Goal: Navigation & Orientation: Find specific page/section

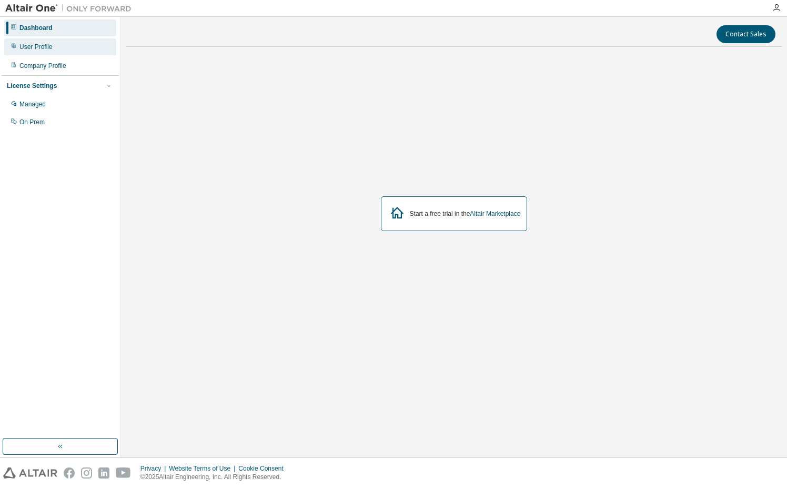
click at [34, 51] on div "User Profile" at bounding box center [60, 46] width 112 height 17
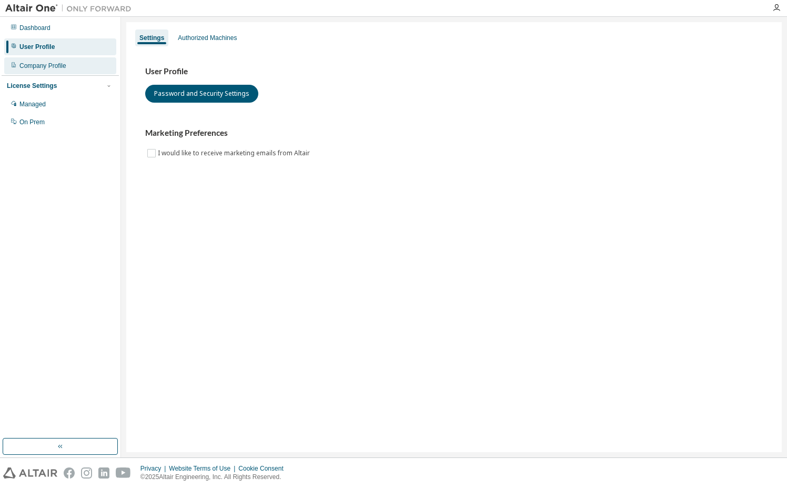
click at [37, 60] on div "Company Profile" at bounding box center [60, 65] width 112 height 17
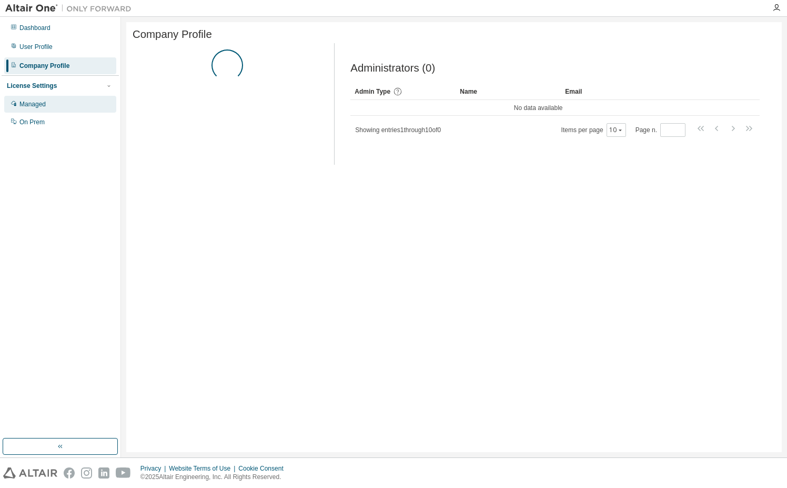
click at [44, 109] on div "Managed" at bounding box center [60, 104] width 112 height 17
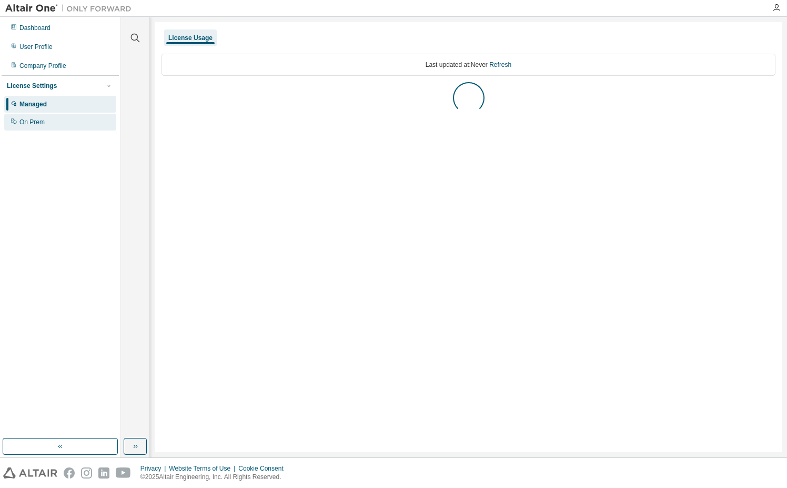
click at [45, 121] on div "On Prem" at bounding box center [60, 122] width 112 height 17
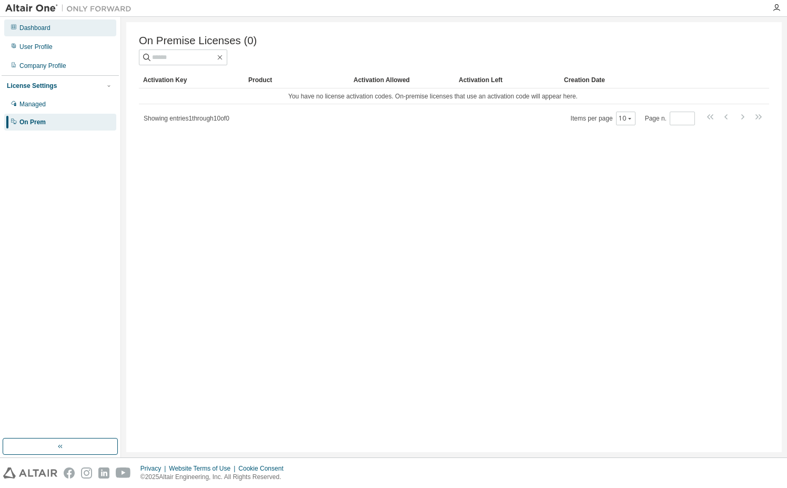
click at [46, 23] on div "Dashboard" at bounding box center [60, 27] width 112 height 17
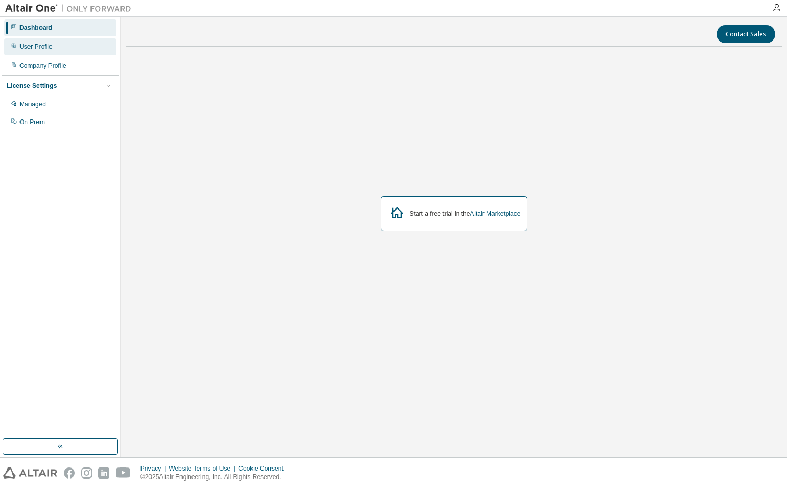
click at [45, 47] on div "User Profile" at bounding box center [35, 47] width 33 height 8
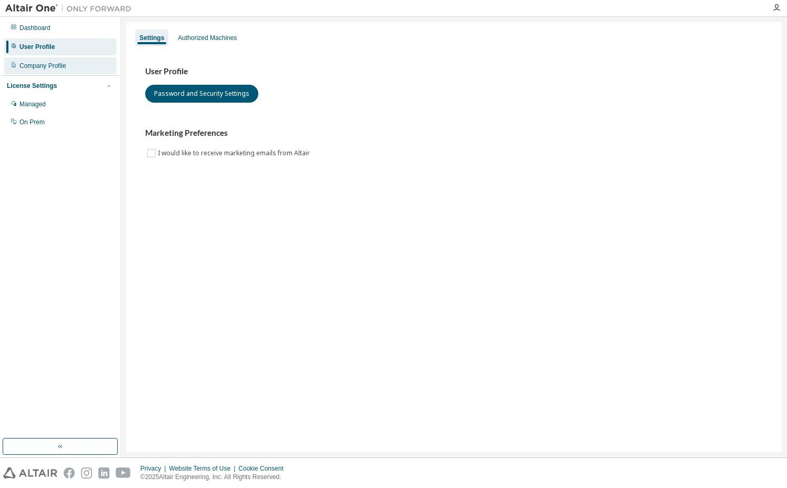
click at [45, 67] on div "Company Profile" at bounding box center [42, 66] width 47 height 8
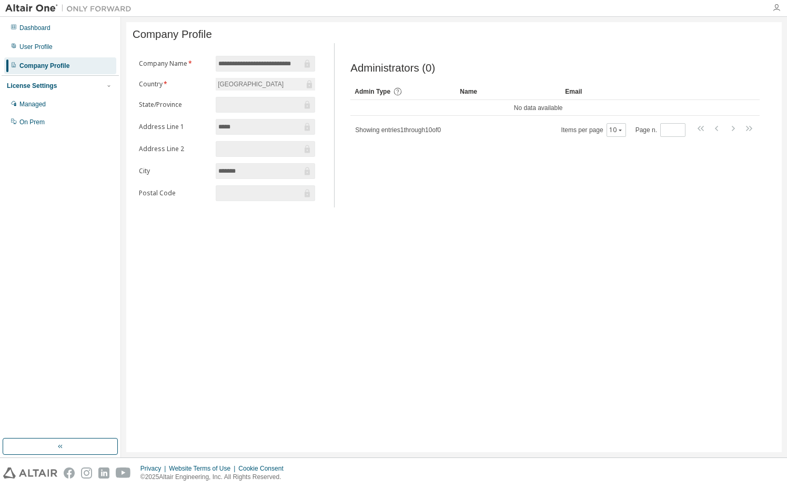
click at [775, 11] on icon "button" at bounding box center [776, 8] width 8 height 8
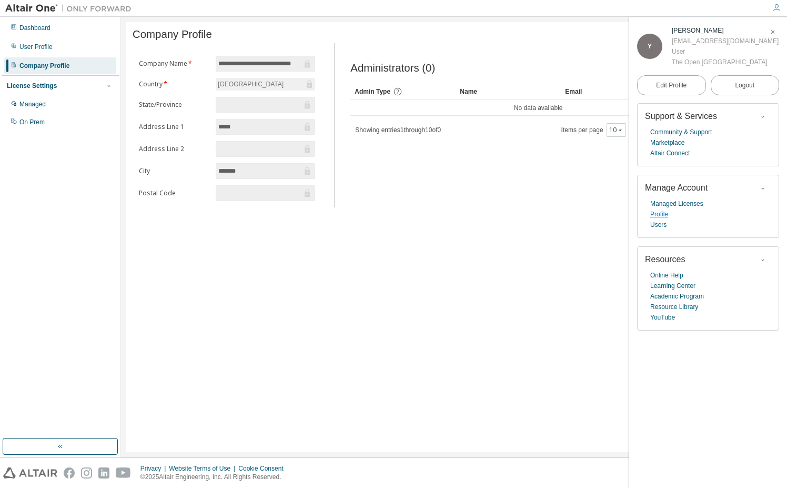
click at [660, 215] on link "Profile" at bounding box center [659, 214] width 18 height 11
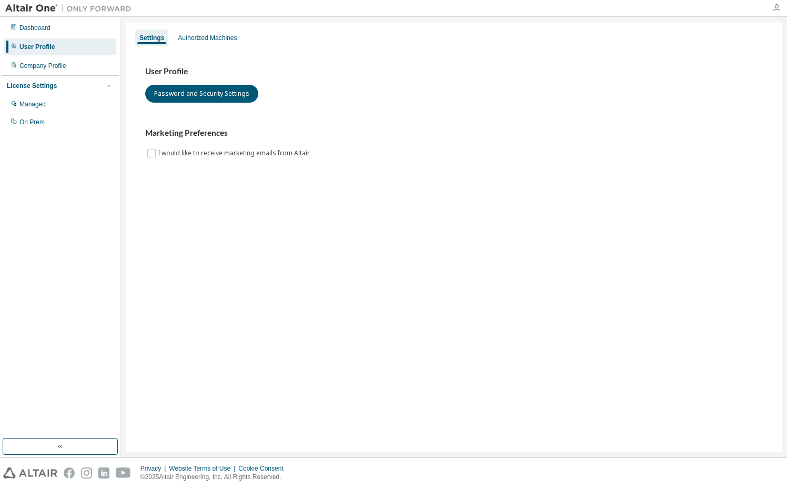
click at [775, 8] on icon "button" at bounding box center [776, 8] width 8 height 8
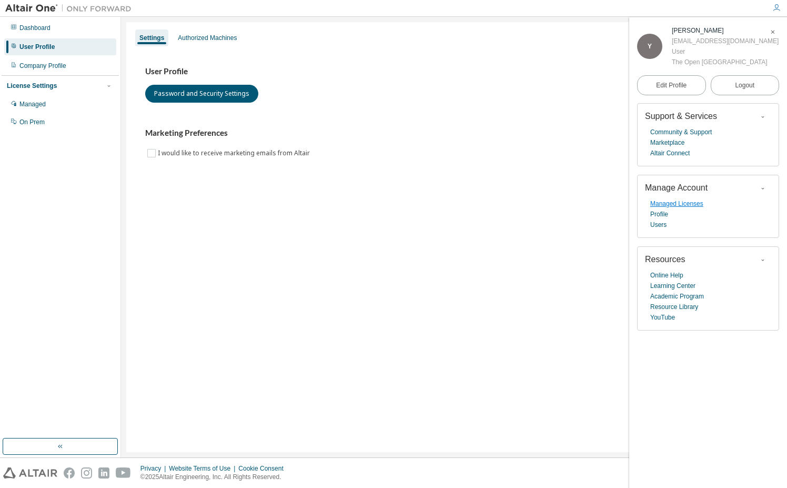
click at [659, 207] on link "Managed Licenses" at bounding box center [676, 203] width 53 height 11
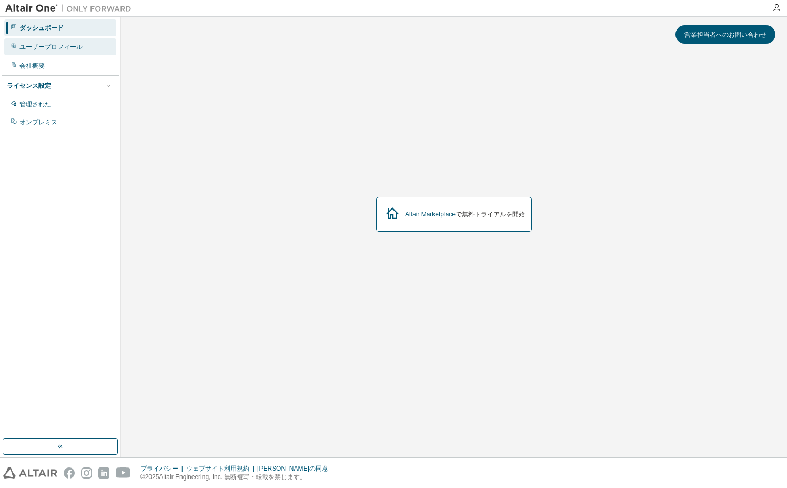
click at [73, 47] on font "ユーザープロフィール" at bounding box center [50, 46] width 63 height 7
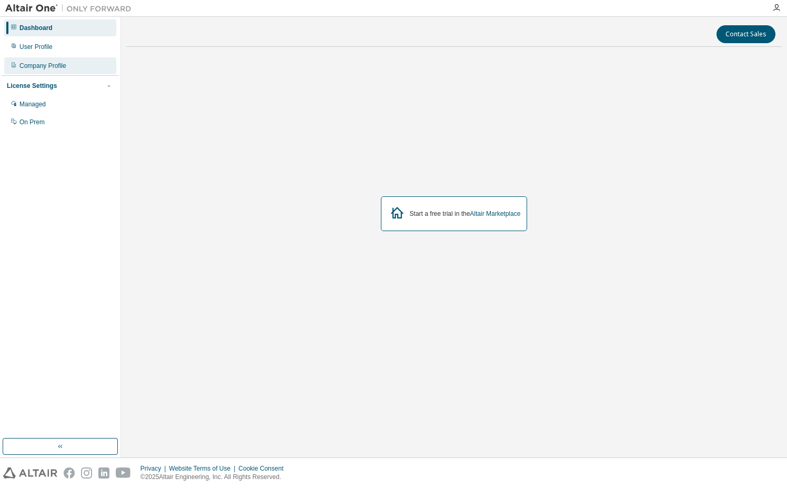
click at [49, 67] on div "Company Profile" at bounding box center [42, 66] width 47 height 8
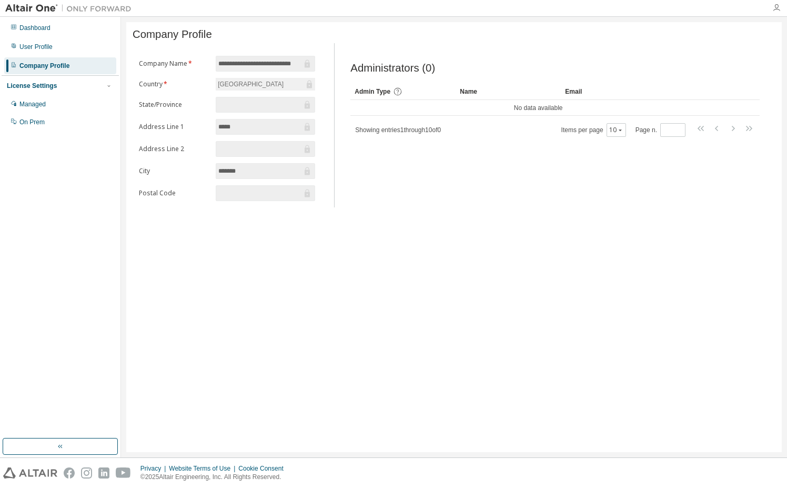
click at [773, 7] on icon "button" at bounding box center [776, 8] width 8 height 8
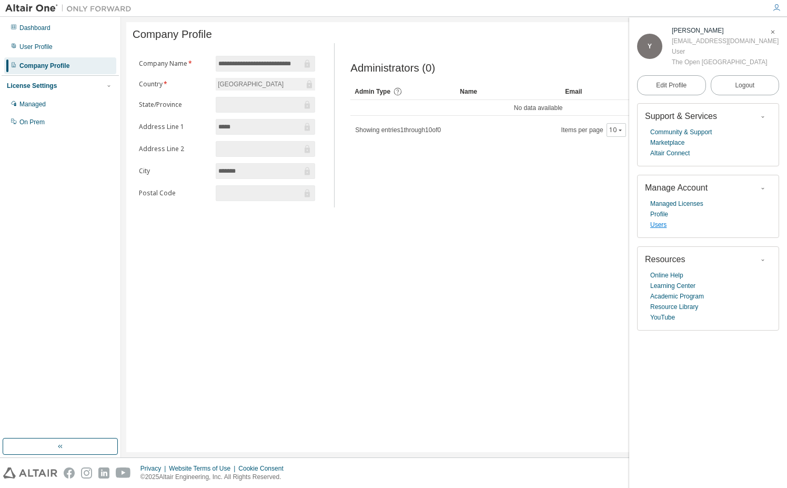
click at [660, 226] on link "Users" at bounding box center [658, 224] width 16 height 11
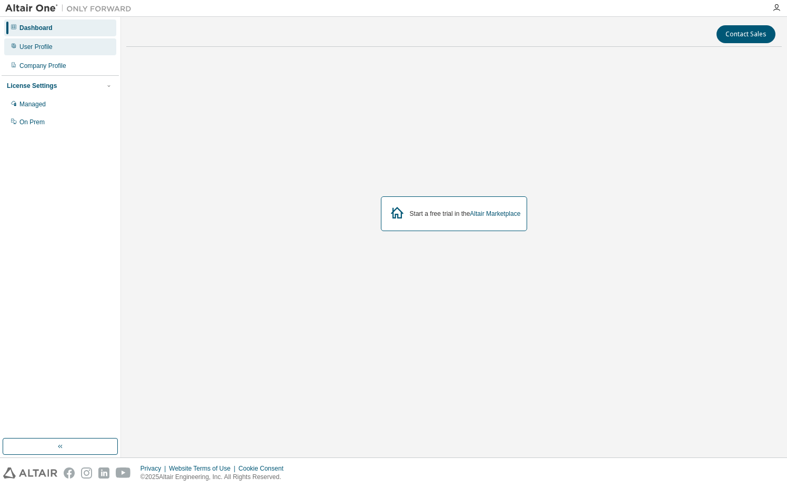
click at [54, 51] on div "User Profile" at bounding box center [60, 46] width 112 height 17
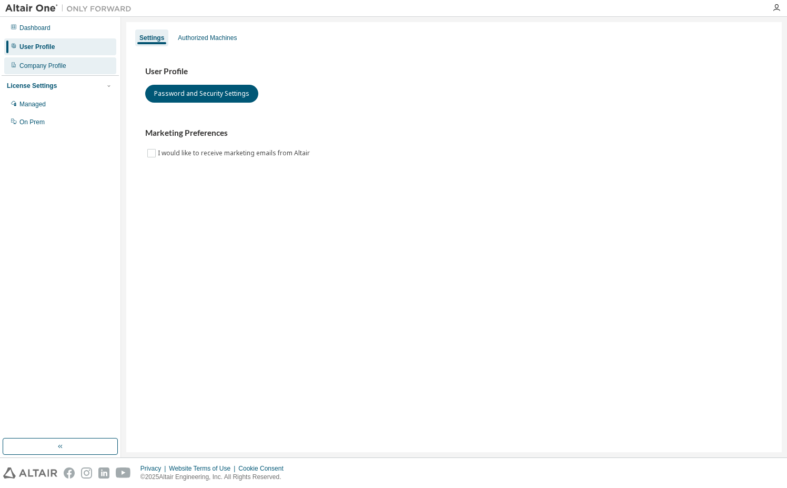
click at [63, 67] on div "Company Profile" at bounding box center [42, 66] width 47 height 8
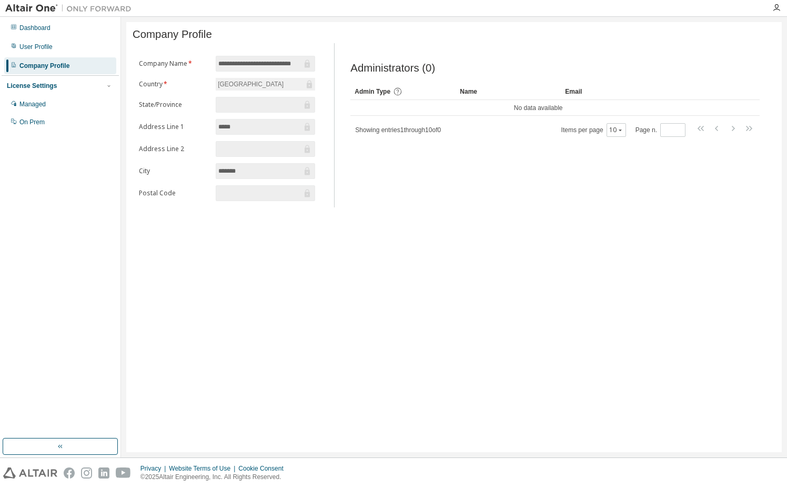
click at [783, 4] on div at bounding box center [776, 8] width 21 height 8
click at [774, 8] on icon "button" at bounding box center [776, 8] width 8 height 8
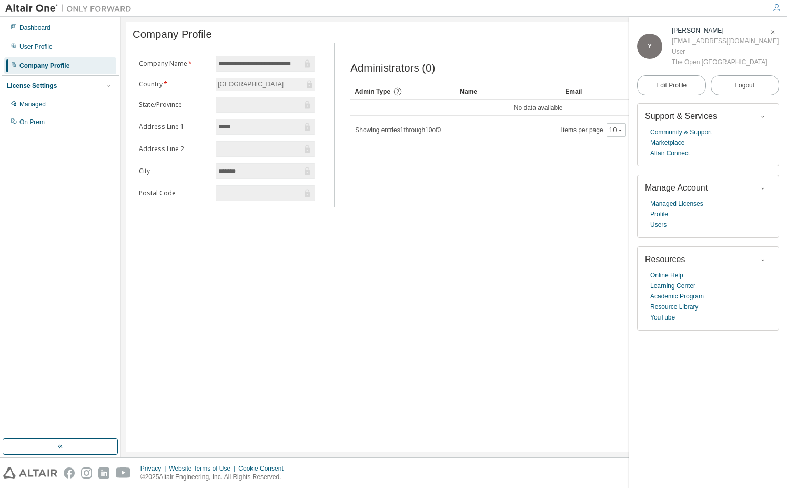
click at [760, 191] on icon "button" at bounding box center [762, 188] width 6 height 6
click at [663, 225] on link "Users" at bounding box center [658, 224] width 16 height 11
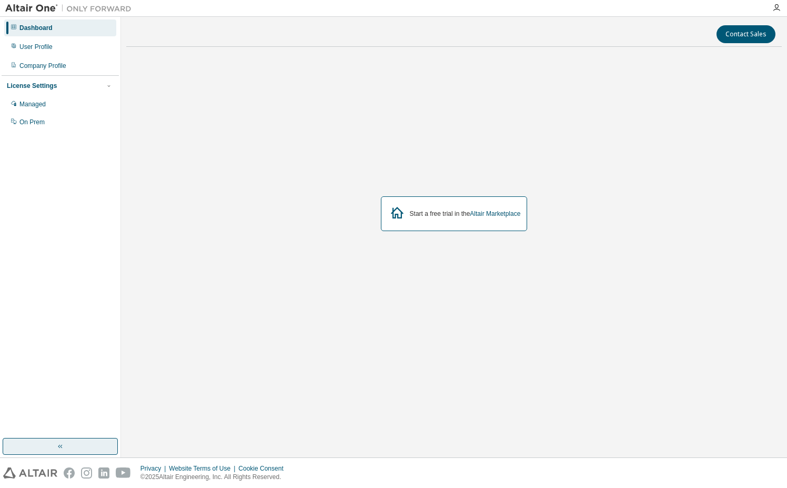
click at [61, 448] on icon "button" at bounding box center [60, 446] width 8 height 8
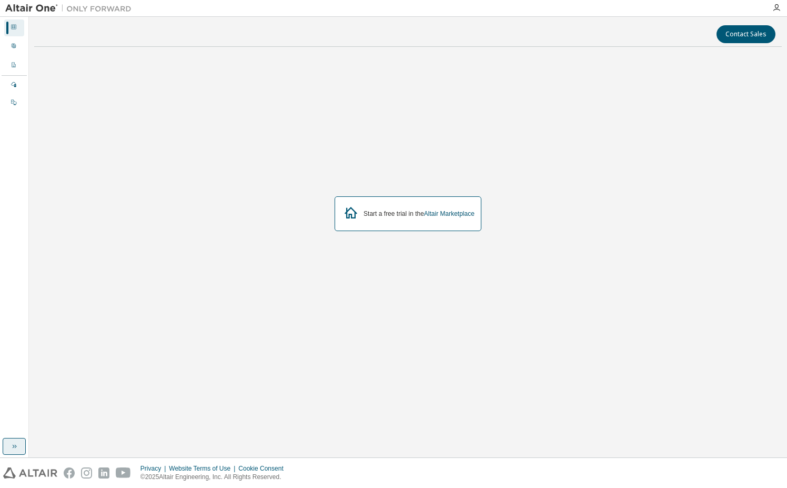
click at [61, 448] on div "Contact Sales Start a free trial in the Altair Marketplace" at bounding box center [407, 237] width 747 height 430
click at [18, 100] on div "On Prem" at bounding box center [14, 103] width 20 height 17
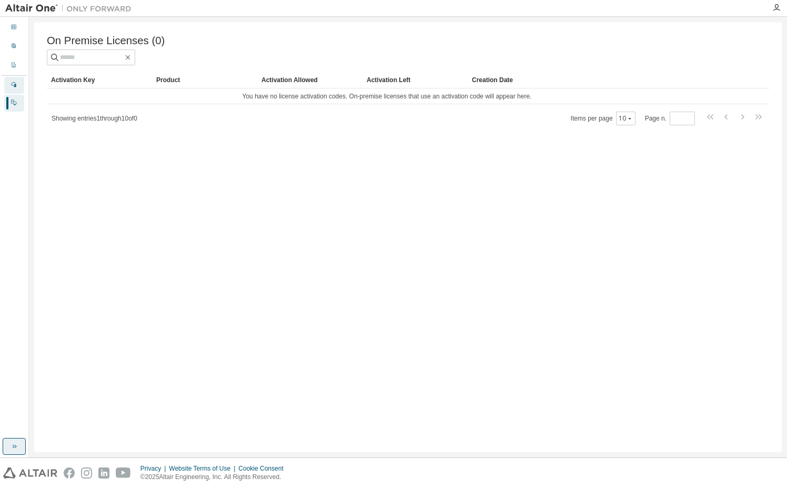
click at [14, 82] on icon at bounding box center [14, 84] width 6 height 6
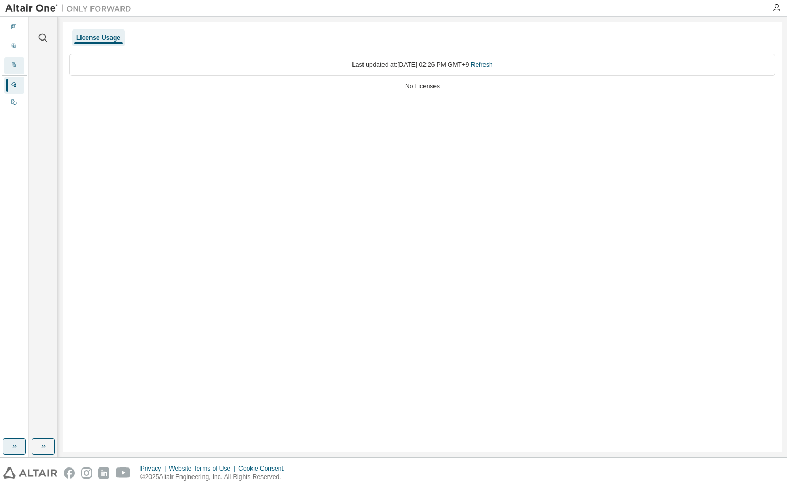
click at [15, 60] on div "Company Profile" at bounding box center [14, 65] width 20 height 17
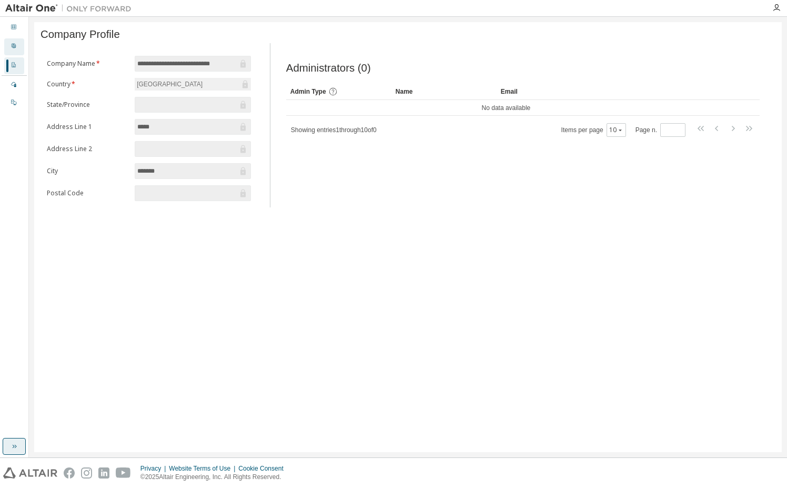
click at [16, 49] on div at bounding box center [14, 47] width 6 height 8
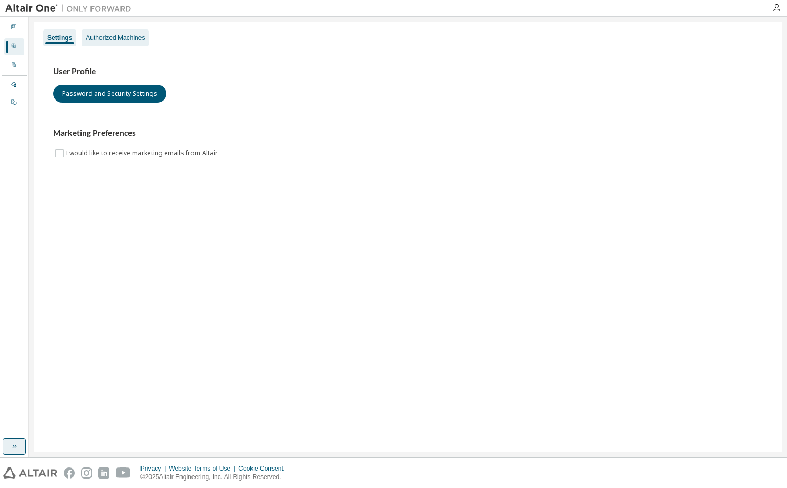
click at [130, 43] on div "Authorized Machines" at bounding box center [115, 37] width 67 height 17
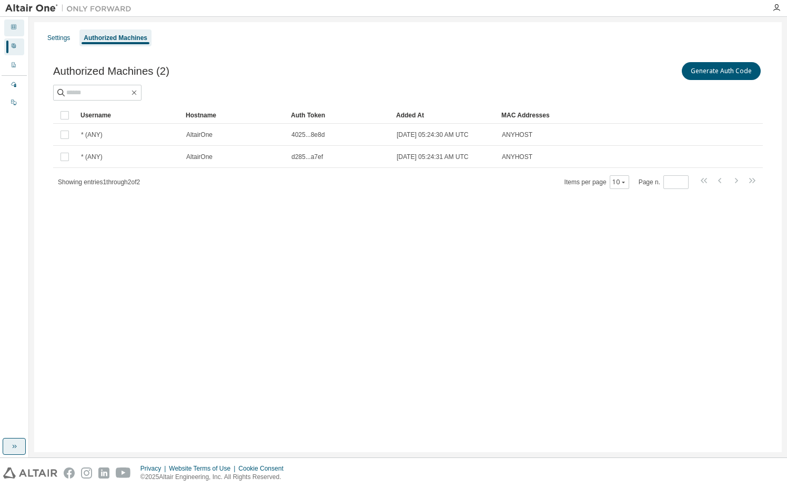
click at [22, 26] on div "Dashboard" at bounding box center [14, 27] width 20 height 17
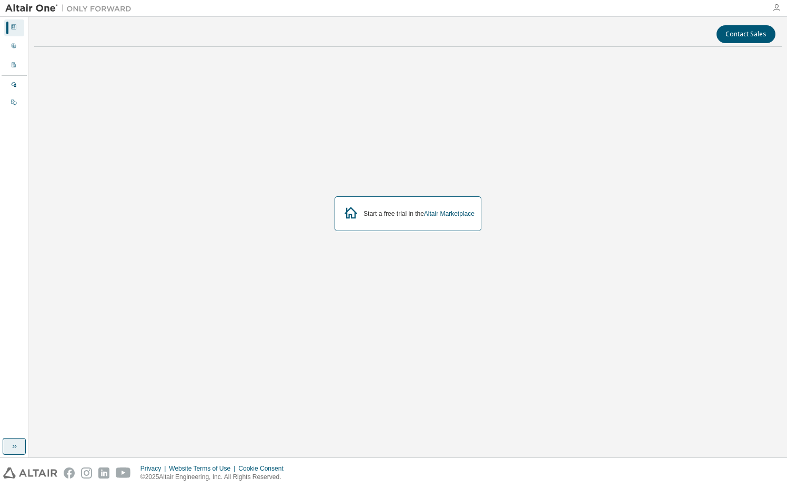
click at [774, 7] on icon "button" at bounding box center [776, 8] width 8 height 8
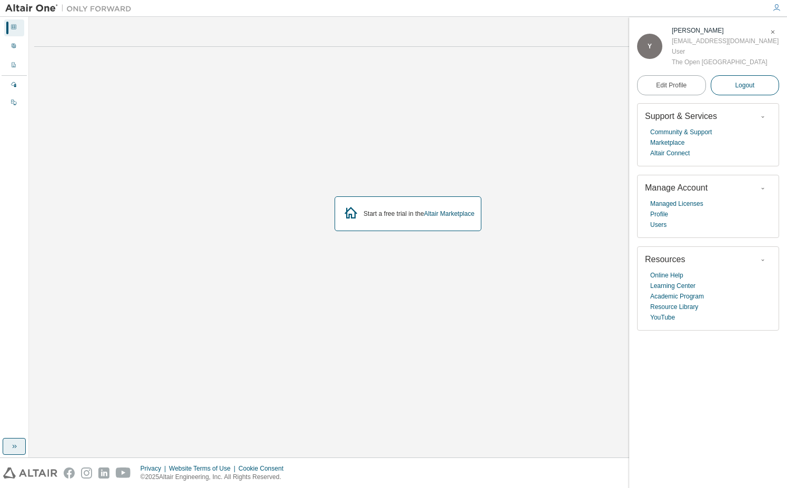
click at [747, 83] on span "Logout" at bounding box center [744, 85] width 19 height 11
